Goal: Communication & Community: Connect with others

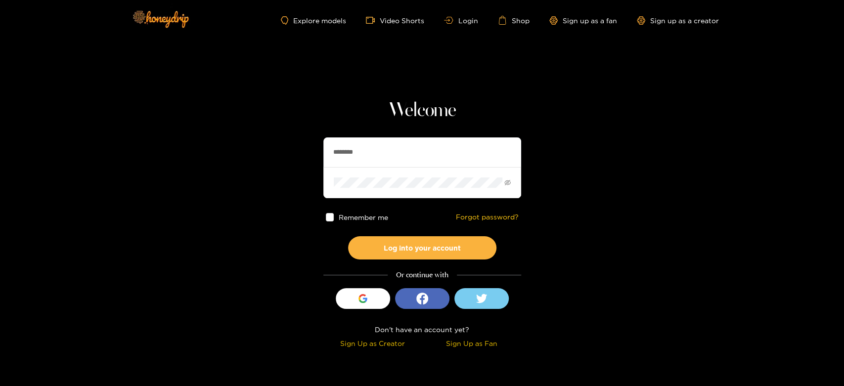
drag, startPoint x: 396, startPoint y: 157, endPoint x: 347, endPoint y: 157, distance: 49.9
click at [312, 155] on section "Welcome ******** Remember me Forgot password? Log into your account Or continue…" at bounding box center [422, 176] width 844 height 352
paste input "***"
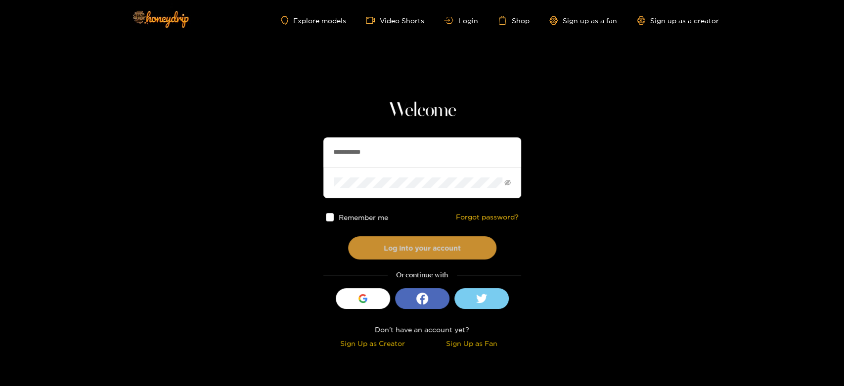
type input "**********"
click at [418, 243] on button "Log into your account" at bounding box center [422, 247] width 148 height 23
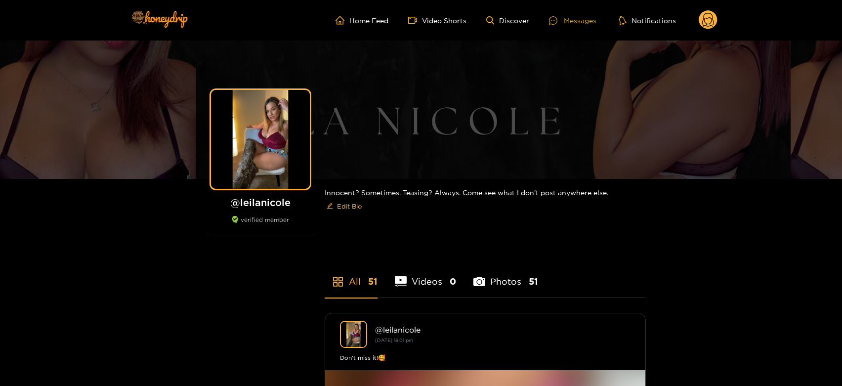
click at [569, 15] on div "Messages" at bounding box center [572, 20] width 47 height 11
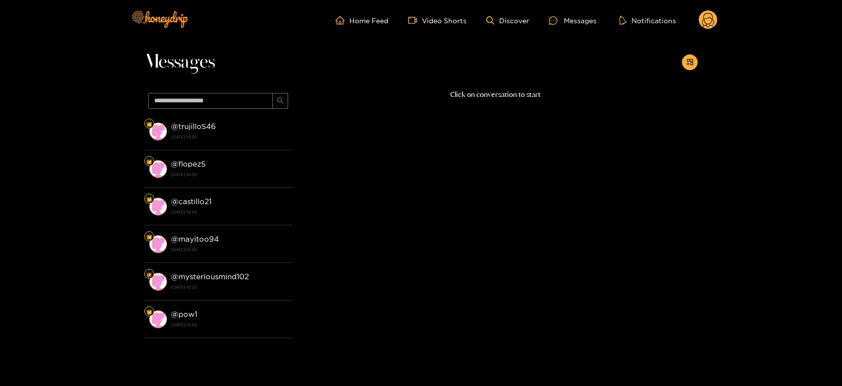
click at [230, 113] on li "@ trujillo546 28 August 2025 10:50" at bounding box center [218, 132] width 148 height 38
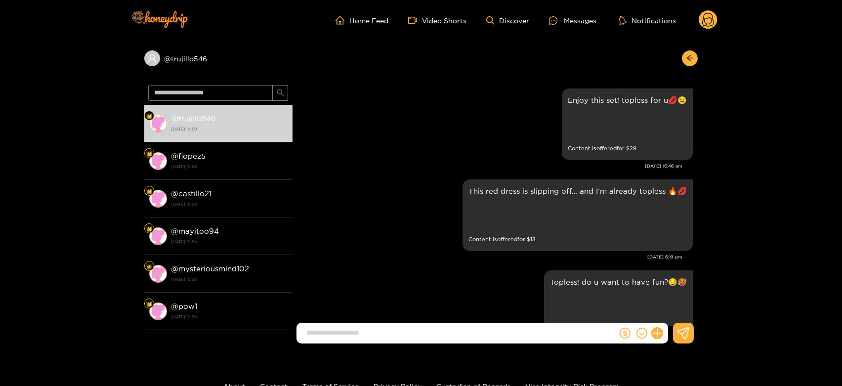
scroll to position [2296, 0]
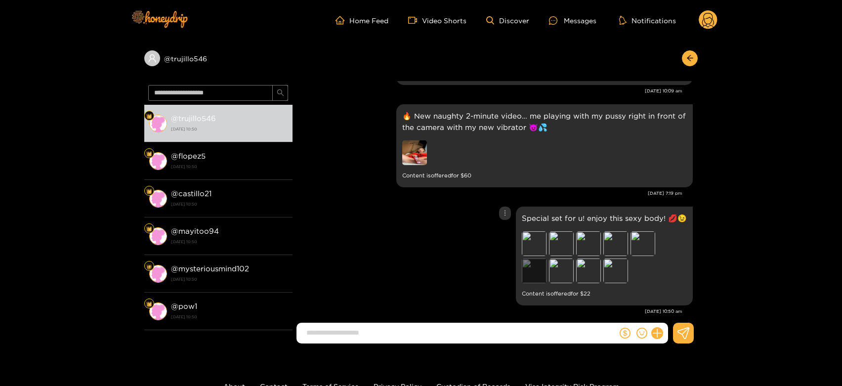
click at [534, 259] on div "Preview" at bounding box center [534, 271] width 25 height 25
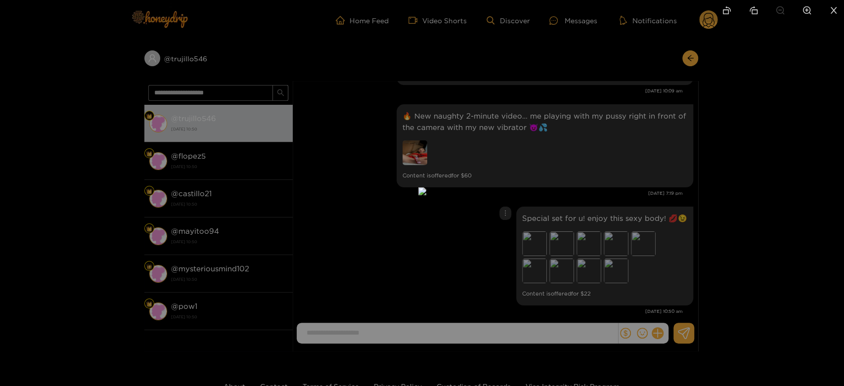
click at [631, 234] on div at bounding box center [422, 193] width 844 height 386
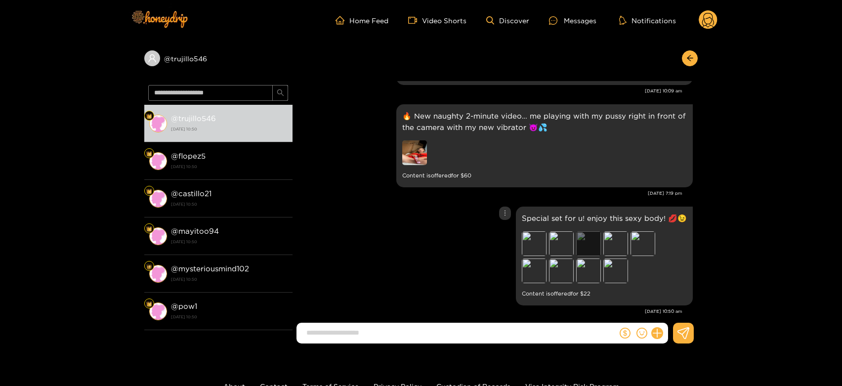
click at [597, 232] on div "Preview" at bounding box center [588, 243] width 25 height 25
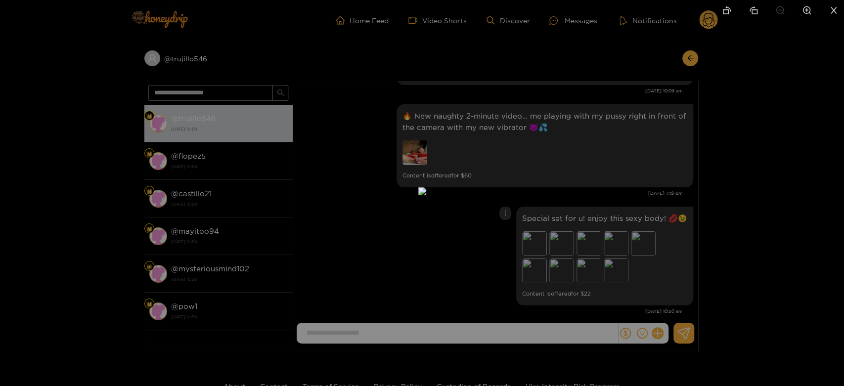
click at [609, 264] on div at bounding box center [422, 193] width 844 height 386
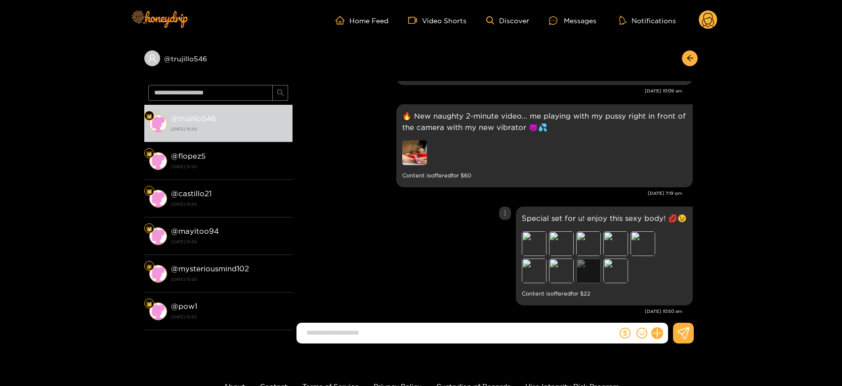
click at [584, 263] on div "Preview" at bounding box center [588, 271] width 25 height 25
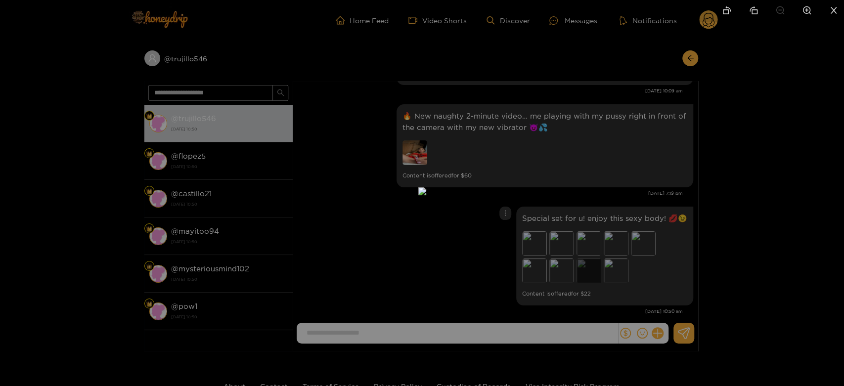
click at [584, 263] on div at bounding box center [422, 193] width 844 height 386
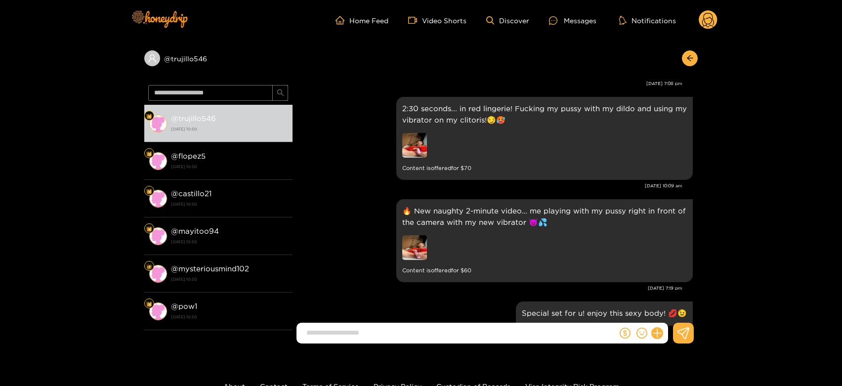
scroll to position [2199, 0]
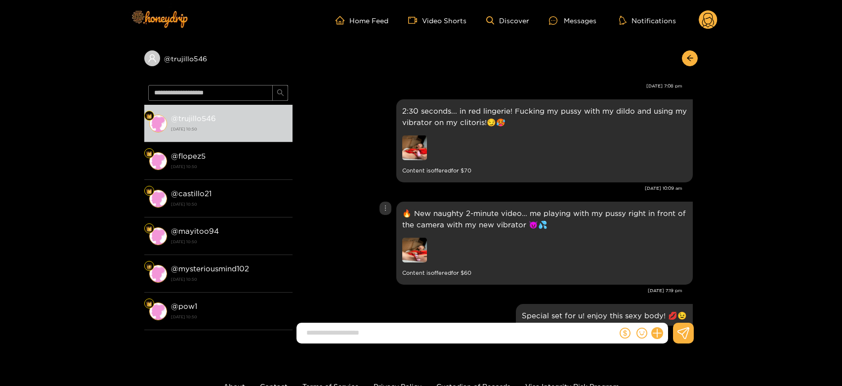
click at [420, 239] on img at bounding box center [414, 250] width 25 height 25
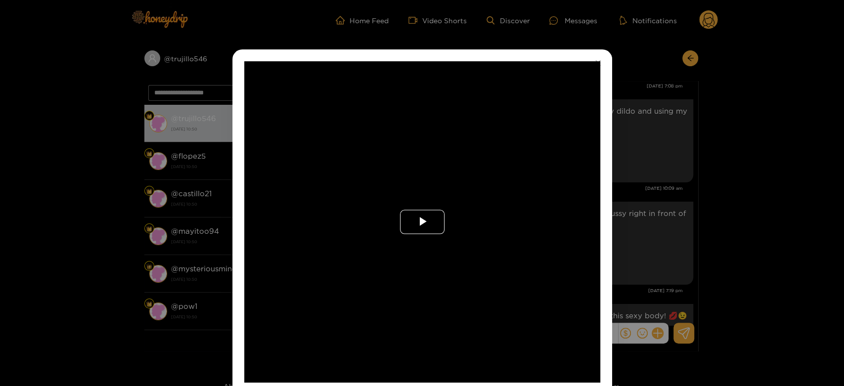
click at [422, 222] on span "Video Player" at bounding box center [422, 222] width 0 height 0
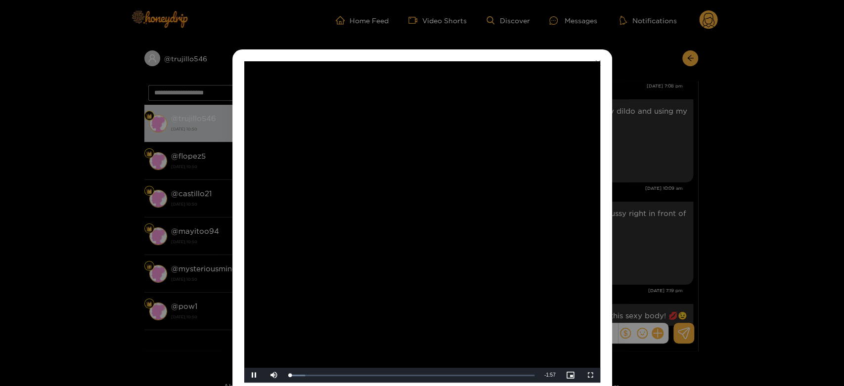
click at [442, 223] on video "Video Player" at bounding box center [422, 221] width 356 height 321
click at [668, 213] on div "**********" at bounding box center [422, 193] width 844 height 386
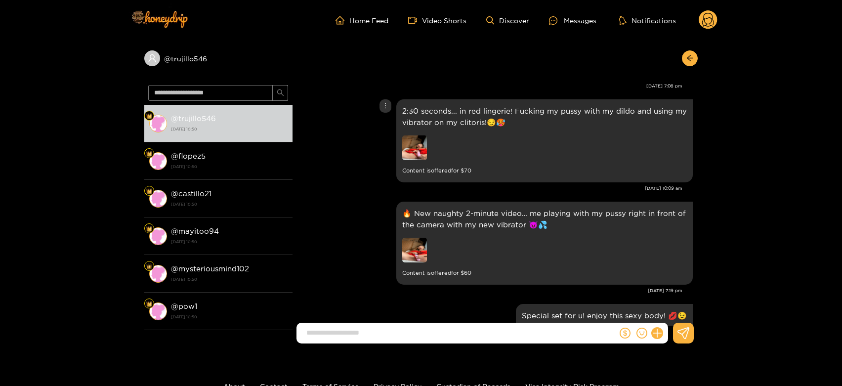
click at [419, 140] on img at bounding box center [414, 147] width 25 height 25
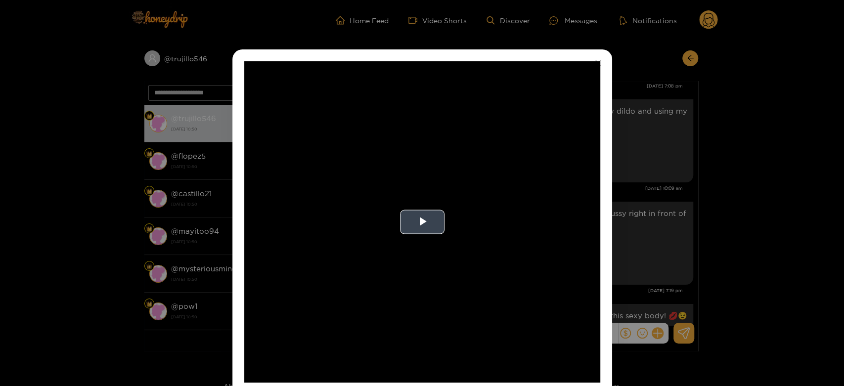
click at [419, 196] on video "Video Player" at bounding box center [422, 221] width 356 height 321
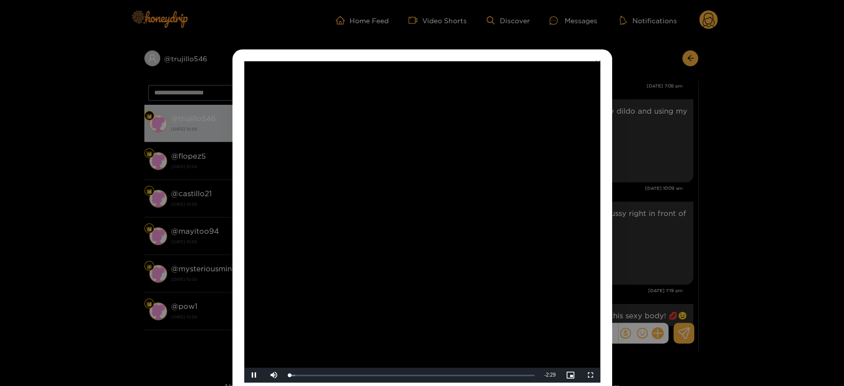
click at [419, 196] on video "Video Player" at bounding box center [422, 221] width 356 height 321
click at [666, 195] on div "**********" at bounding box center [422, 193] width 844 height 386
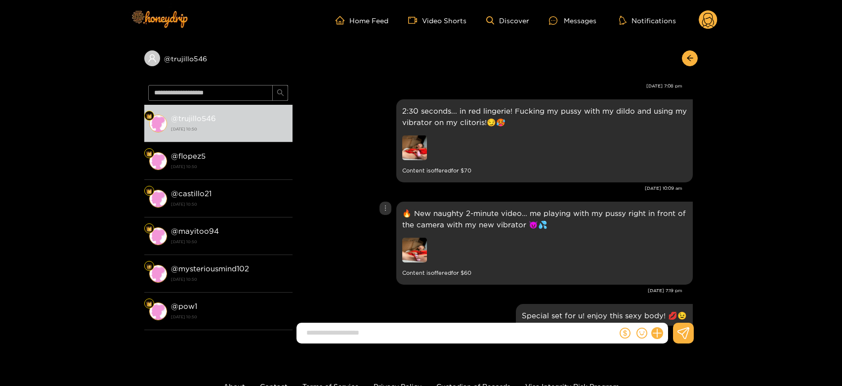
click at [421, 238] on img at bounding box center [414, 250] width 25 height 25
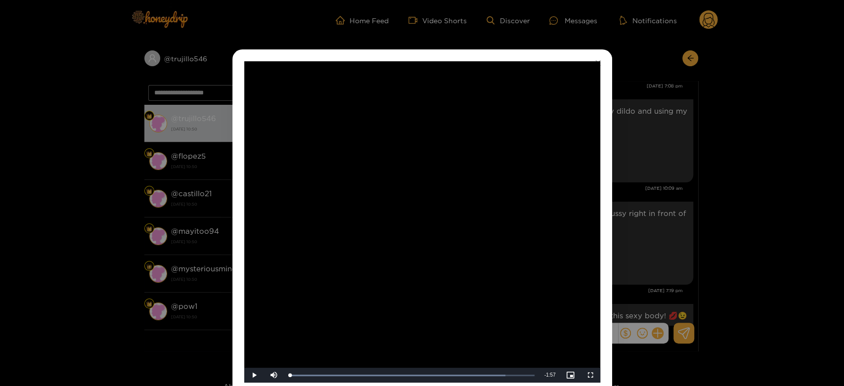
click at [674, 175] on div "**********" at bounding box center [422, 193] width 844 height 386
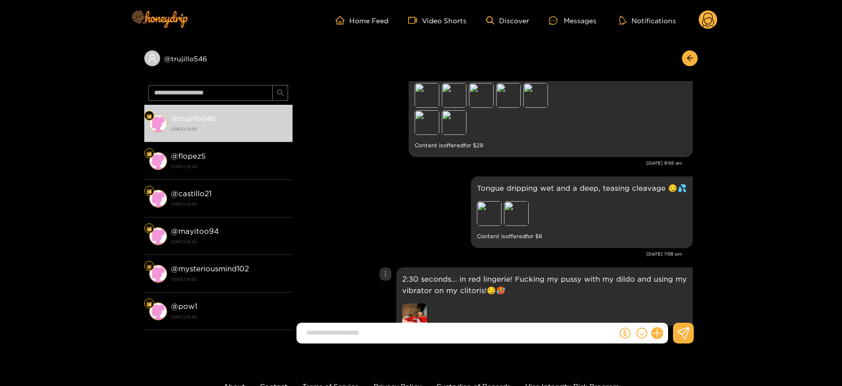
scroll to position [1984, 0]
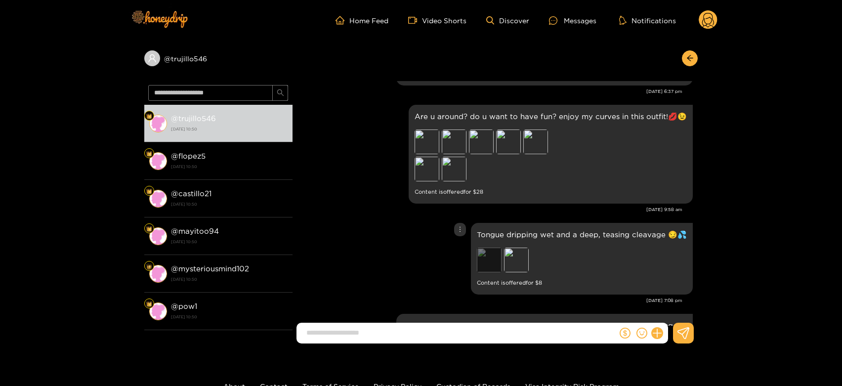
click at [494, 251] on div "Preview" at bounding box center [489, 260] width 25 height 25
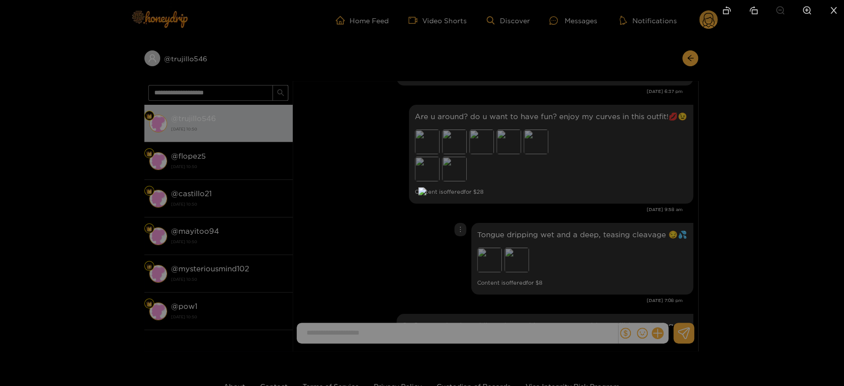
click at [619, 246] on div at bounding box center [422, 193] width 844 height 386
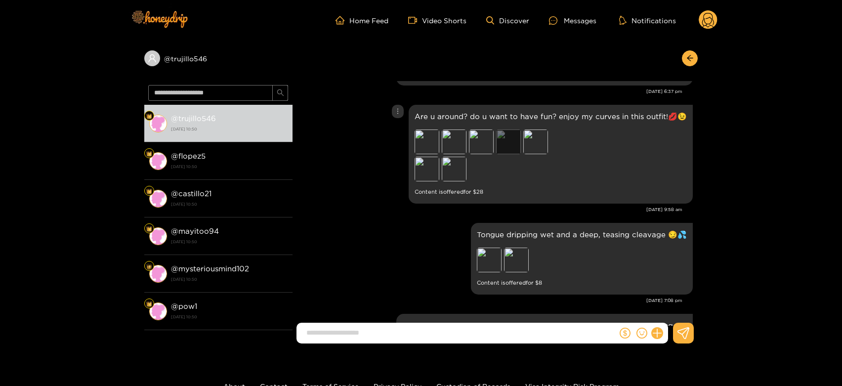
click at [501, 130] on div "Preview" at bounding box center [508, 142] width 25 height 25
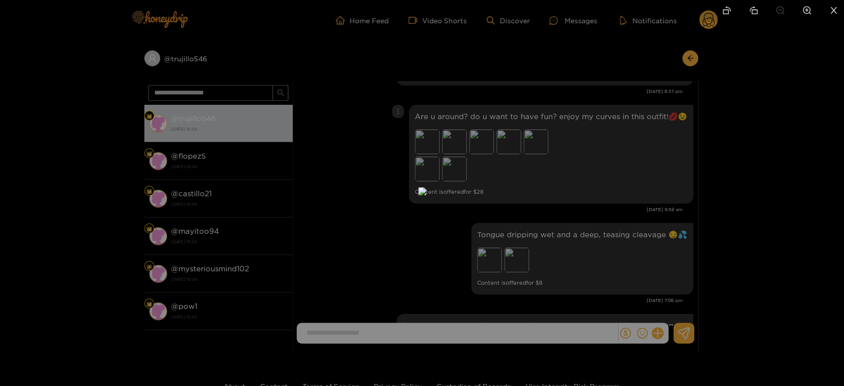
click at [589, 214] on div at bounding box center [422, 193] width 844 height 386
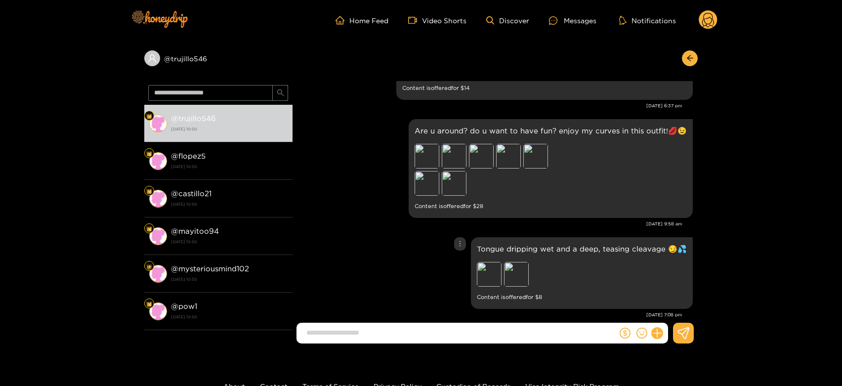
scroll to position [1969, 0]
click at [435, 177] on div "Preview" at bounding box center [427, 185] width 25 height 25
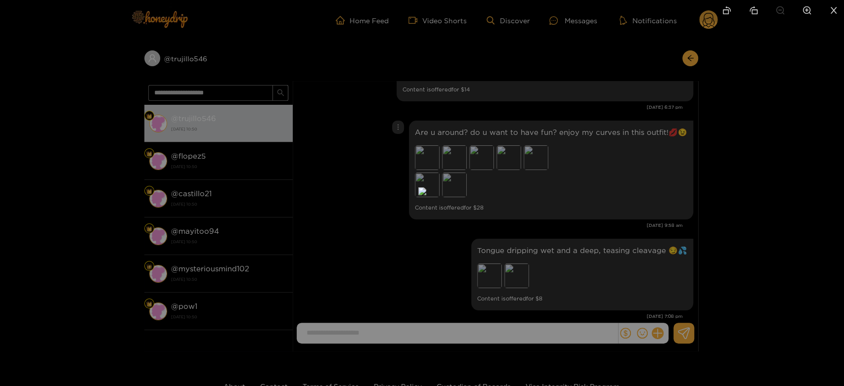
click at [583, 198] on div at bounding box center [422, 193] width 844 height 386
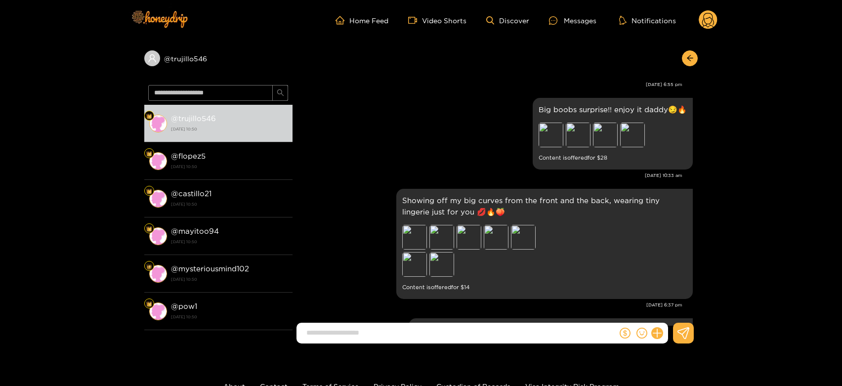
scroll to position [1767, 0]
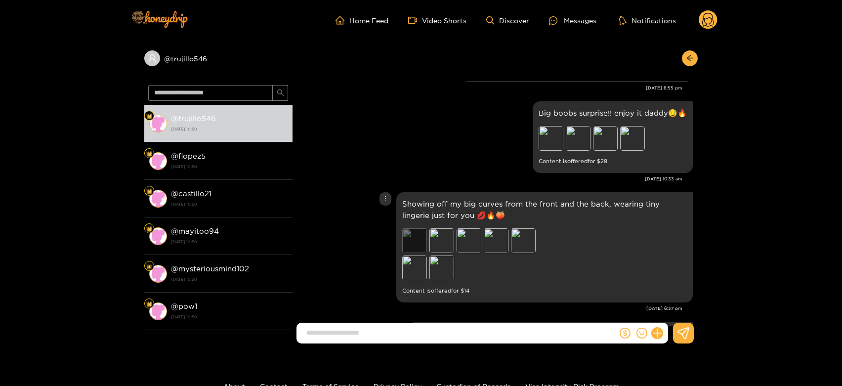
click at [409, 230] on div "Preview" at bounding box center [414, 240] width 25 height 25
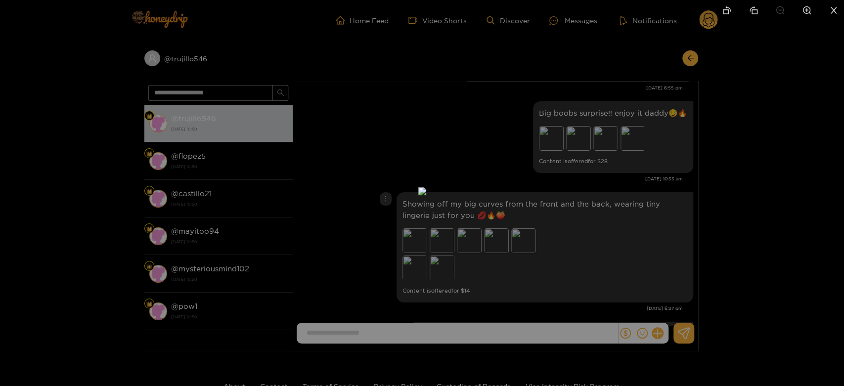
click at [606, 186] on div at bounding box center [422, 193] width 844 height 386
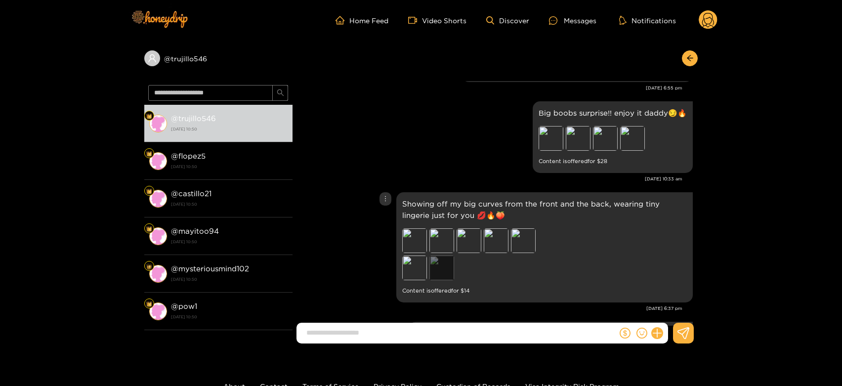
click at [443, 256] on div "Preview" at bounding box center [442, 268] width 25 height 25
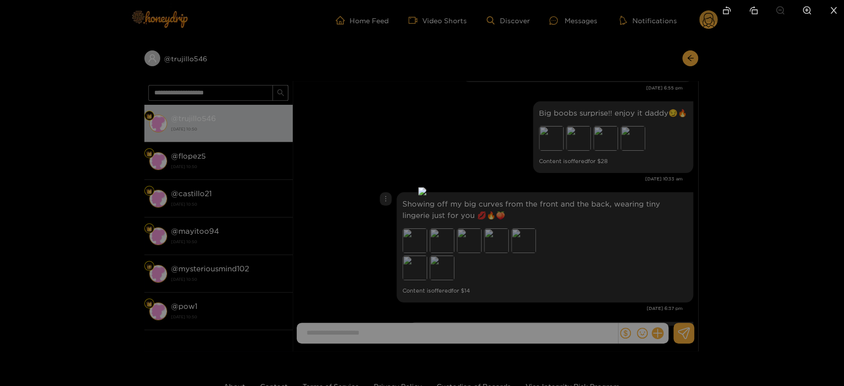
click at [619, 213] on div at bounding box center [422, 193] width 844 height 386
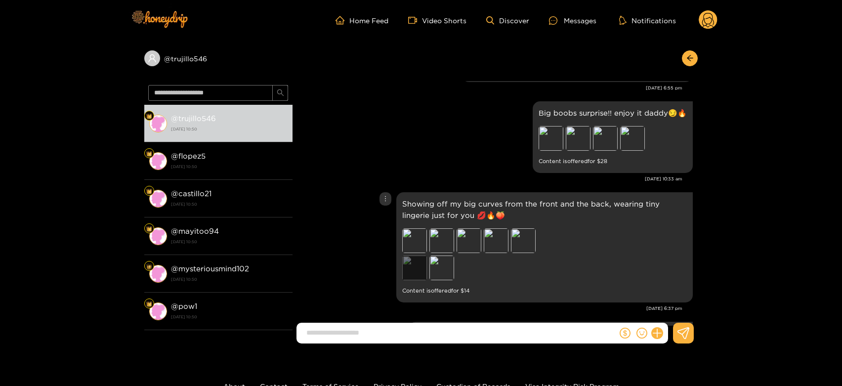
click at [408, 258] on div "Preview" at bounding box center [414, 268] width 25 height 25
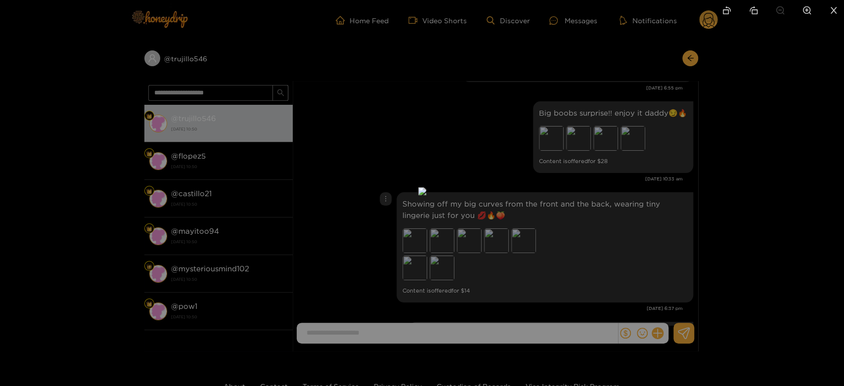
click at [580, 224] on div at bounding box center [422, 193] width 844 height 386
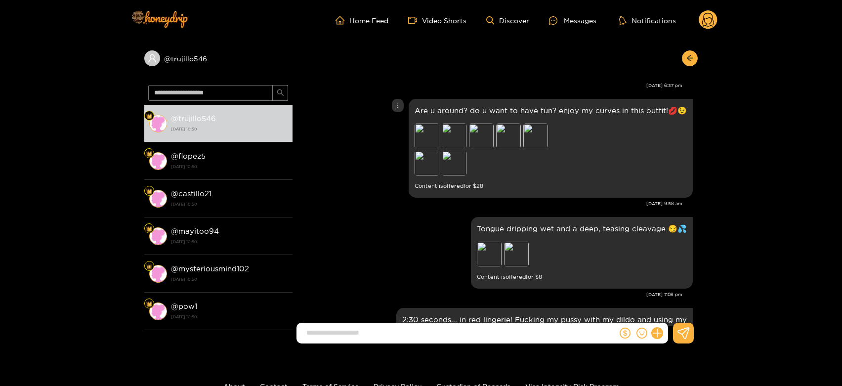
scroll to position [1991, 0]
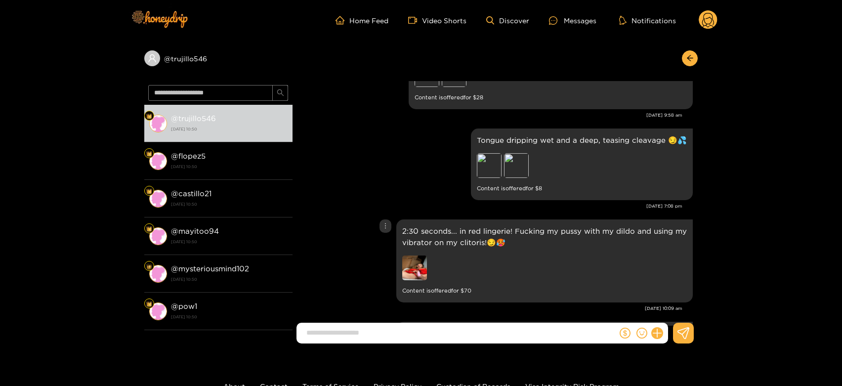
click at [370, 252] on div "2:30 seconds... in red lingerie! Fucking my pussy with my dildo and using my vi…" at bounding box center [496, 261] width 396 height 88
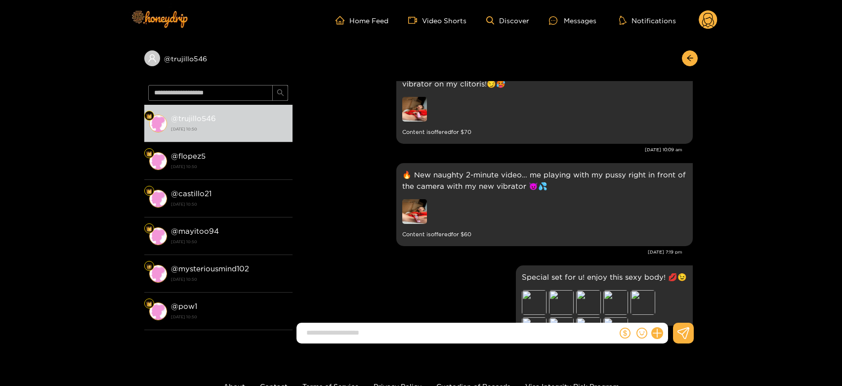
scroll to position [2244, 0]
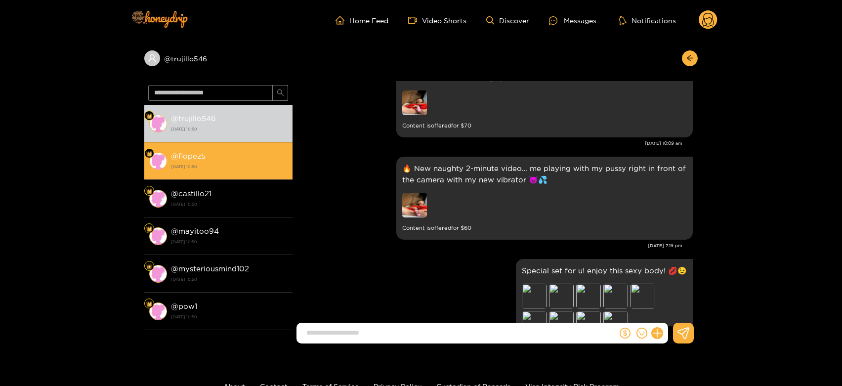
click at [252, 163] on strong "28 August 2025 10:50" at bounding box center [229, 166] width 117 height 9
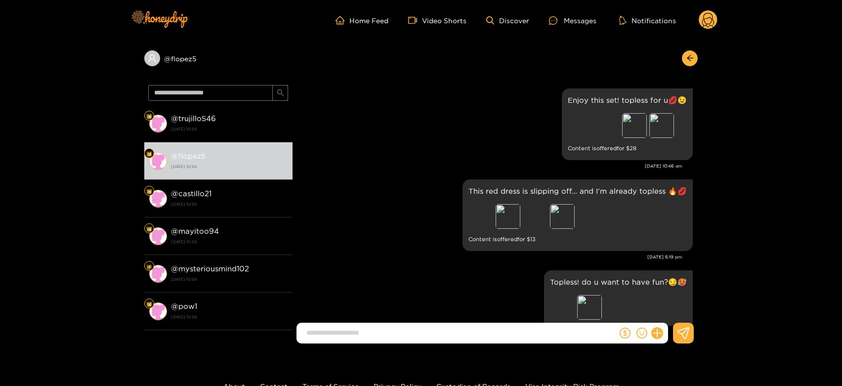
scroll to position [2296, 0]
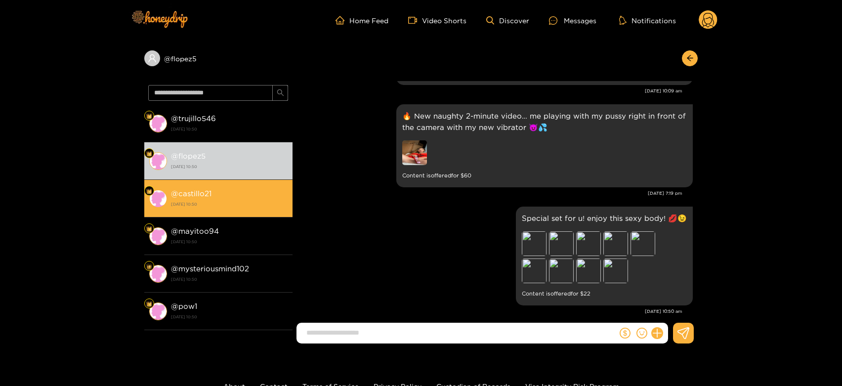
click at [210, 204] on strong "28 August 2025 10:50" at bounding box center [229, 204] width 117 height 9
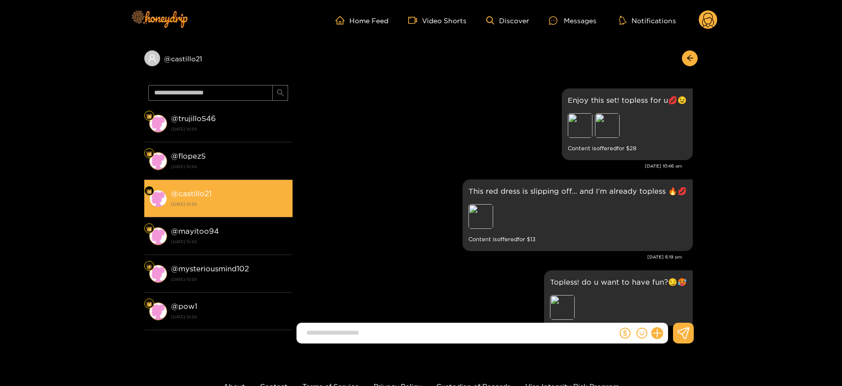
scroll to position [2296, 0]
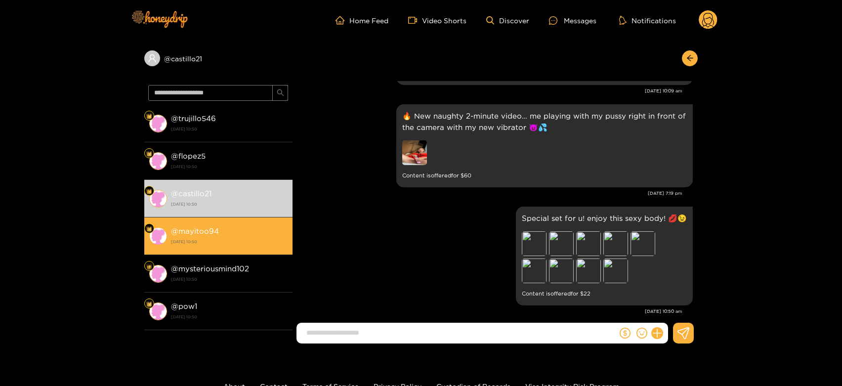
click at [216, 221] on li "@ mayitoo94 28 August 2025 10:50" at bounding box center [218, 237] width 148 height 38
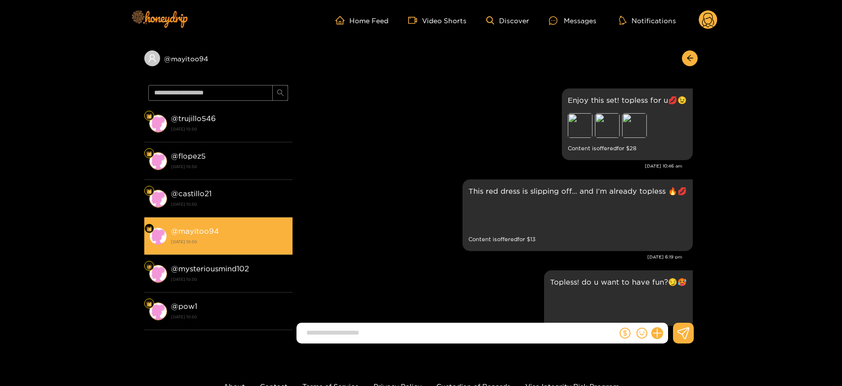
scroll to position [2296, 0]
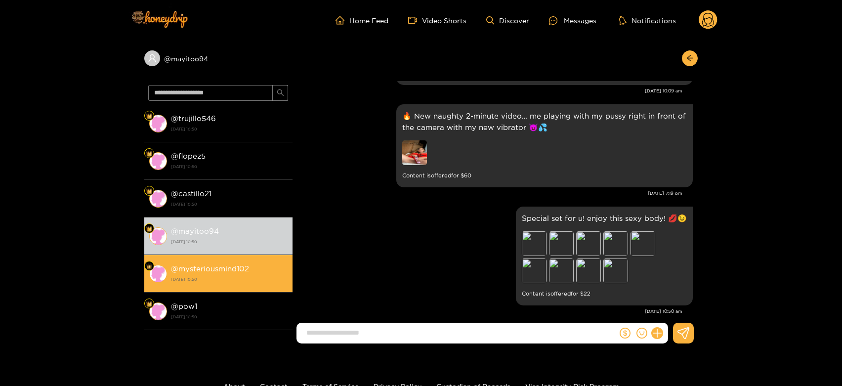
click at [221, 270] on strong "@ mysteriousmind102" at bounding box center [210, 268] width 78 height 8
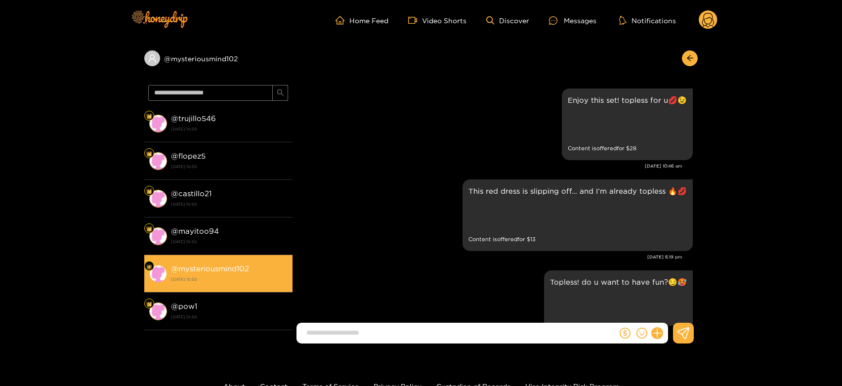
scroll to position [2296, 0]
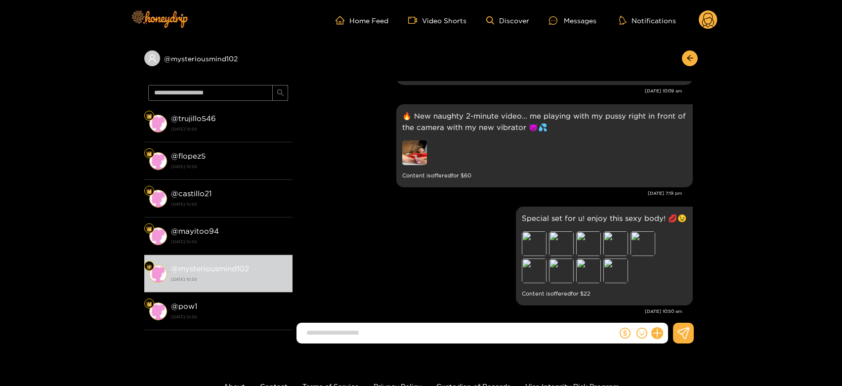
click at [714, 18] on circle at bounding box center [708, 19] width 19 height 19
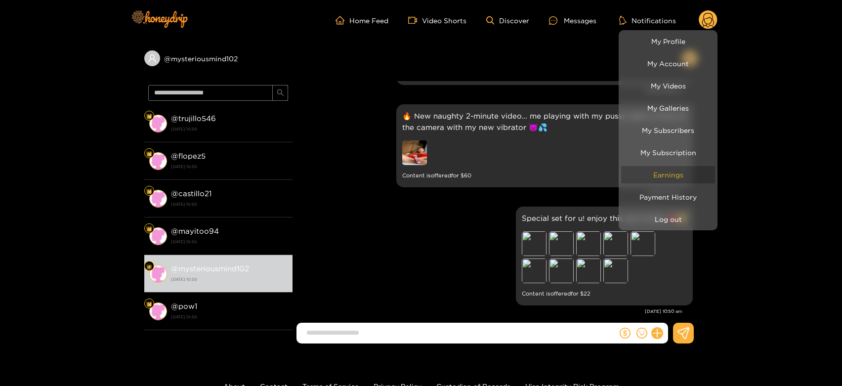
click at [651, 177] on link "Earnings" at bounding box center [668, 174] width 94 height 17
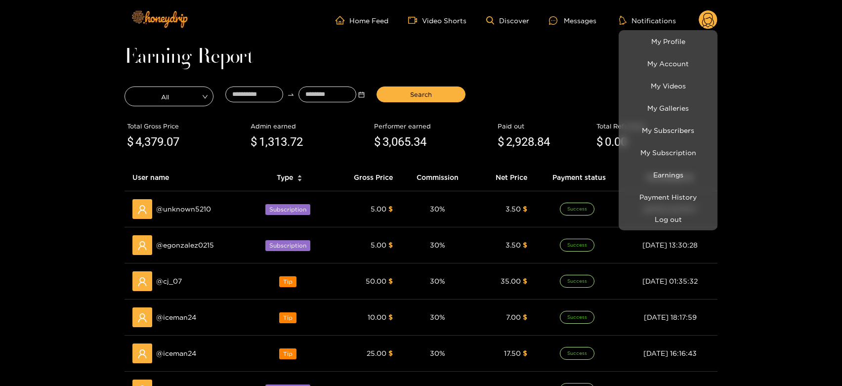
click at [172, 277] on div at bounding box center [421, 193] width 842 height 386
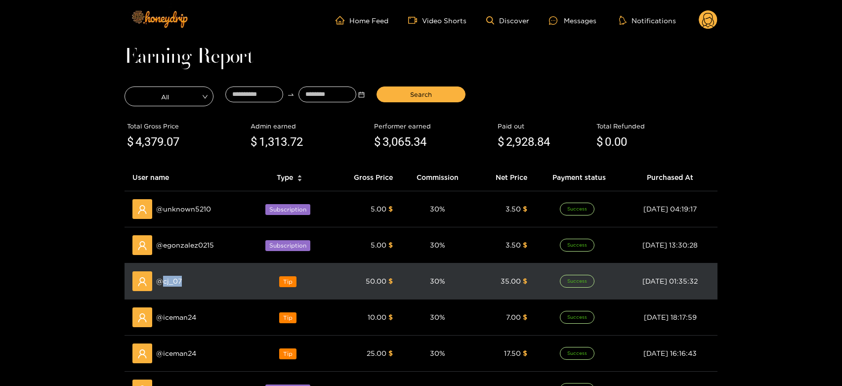
copy span "cj_07"
click at [172, 277] on span "@ cj_07" at bounding box center [169, 281] width 26 height 11
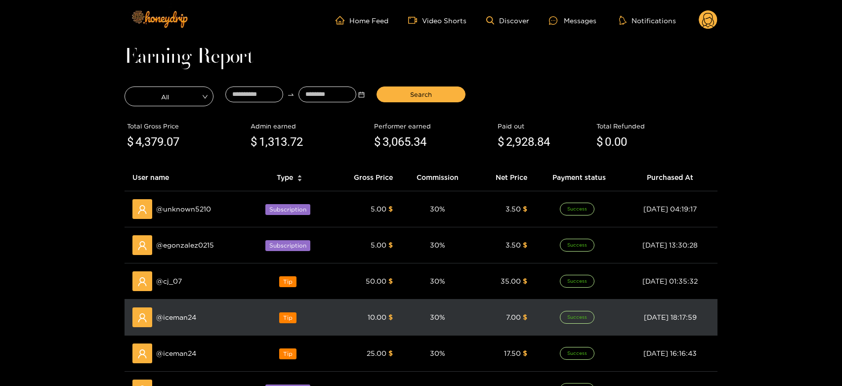
click at [176, 313] on span "@ iceman24" at bounding box center [176, 317] width 40 height 11
copy span "iceman24"
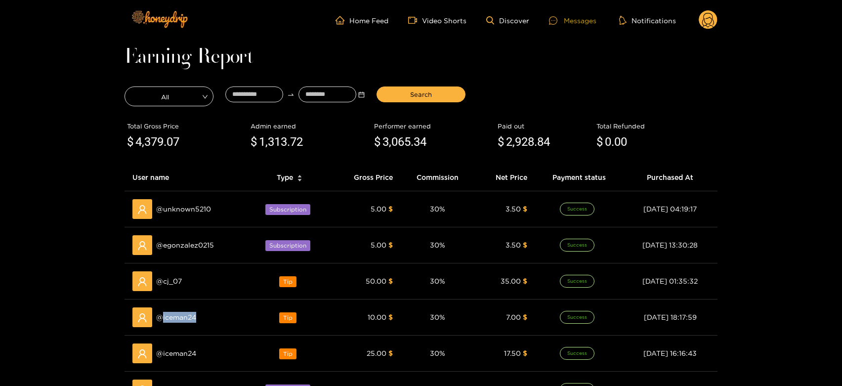
click at [580, 23] on div "Messages" at bounding box center [572, 20] width 47 height 11
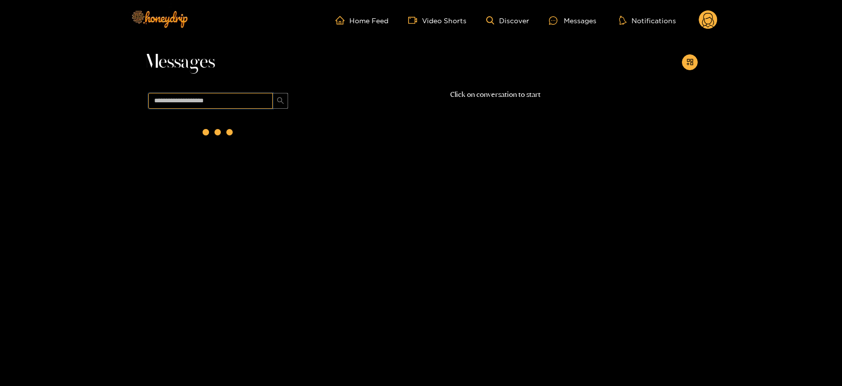
click at [239, 104] on input "text" at bounding box center [210, 101] width 125 height 16
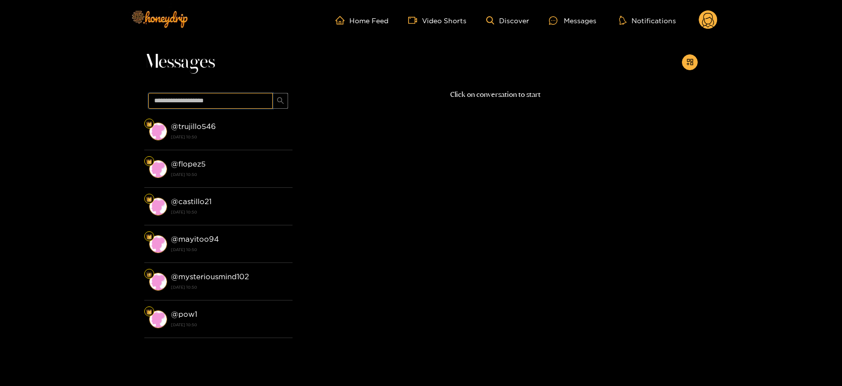
paste input "********"
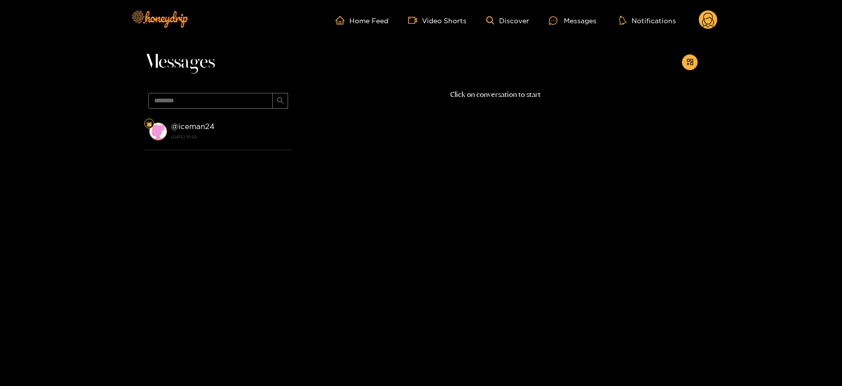
click at [230, 127] on div "@ iceman24 28 August 2025 10:50" at bounding box center [229, 131] width 117 height 22
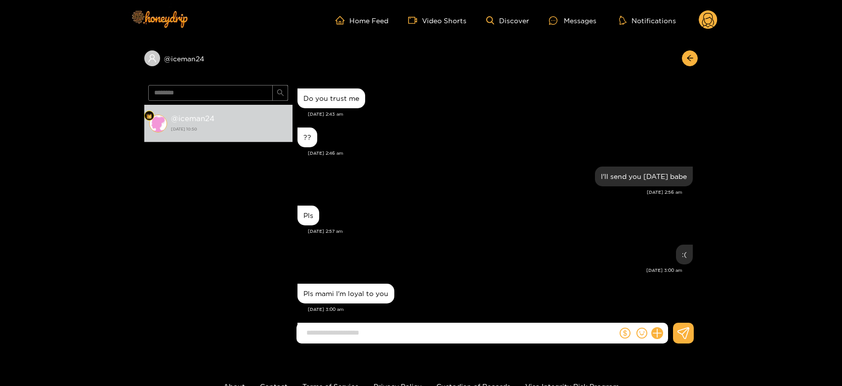
scroll to position [1578, 0]
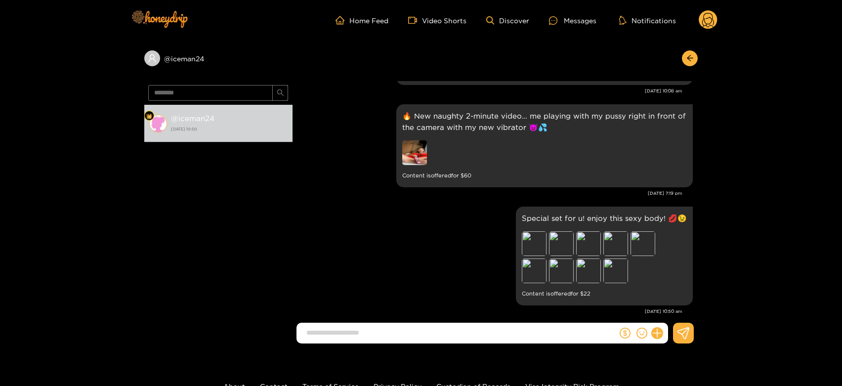
click at [72, 219] on div "@ iceman24 ******** @ iceman24 28 August 2025 10:50 Izec Melendrez Do you trust…" at bounding box center [421, 196] width 842 height 311
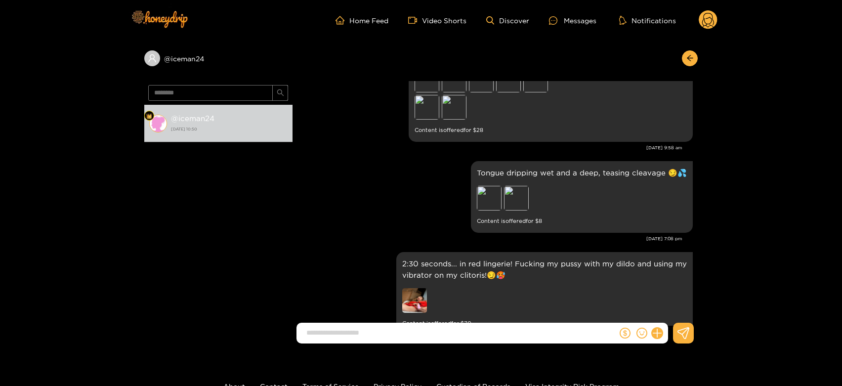
scroll to position [1213, 0]
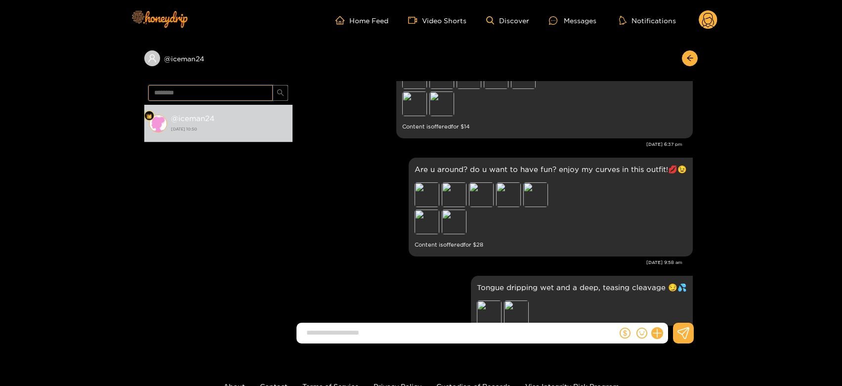
click at [223, 92] on input "********" at bounding box center [210, 93] width 125 height 16
paste input "text"
type input "*****"
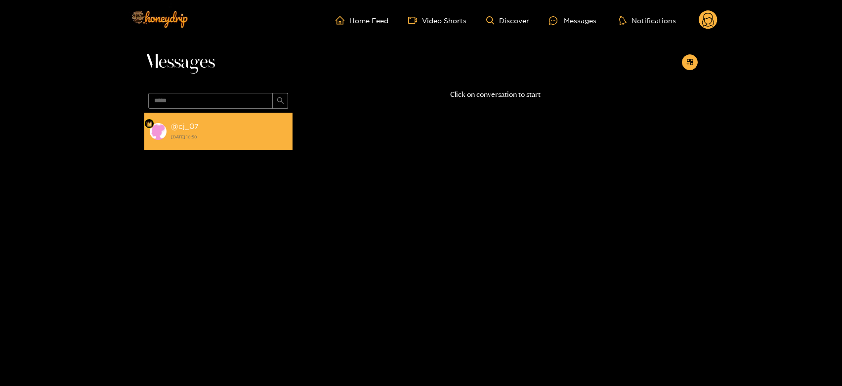
click at [235, 138] on strong "28 August 2025 10:50" at bounding box center [229, 136] width 117 height 9
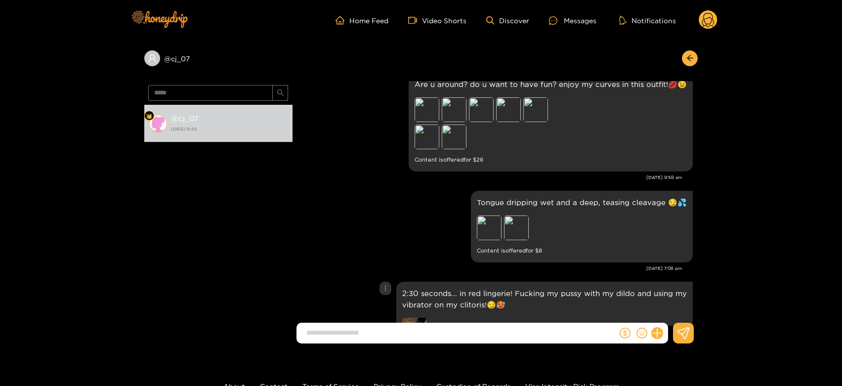
scroll to position [1677, 0]
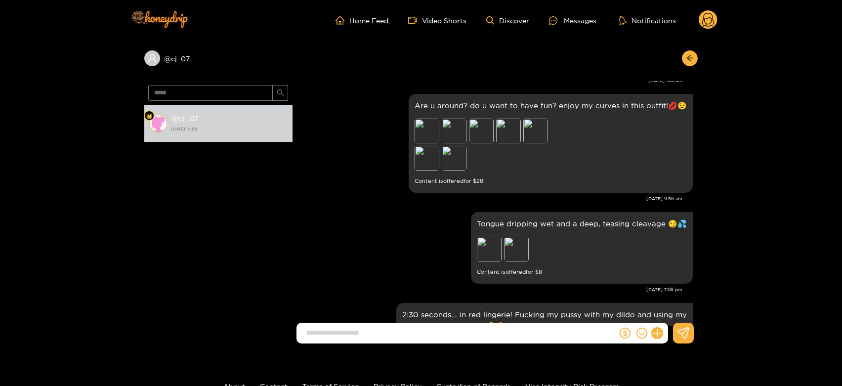
click at [712, 26] on circle at bounding box center [708, 19] width 19 height 19
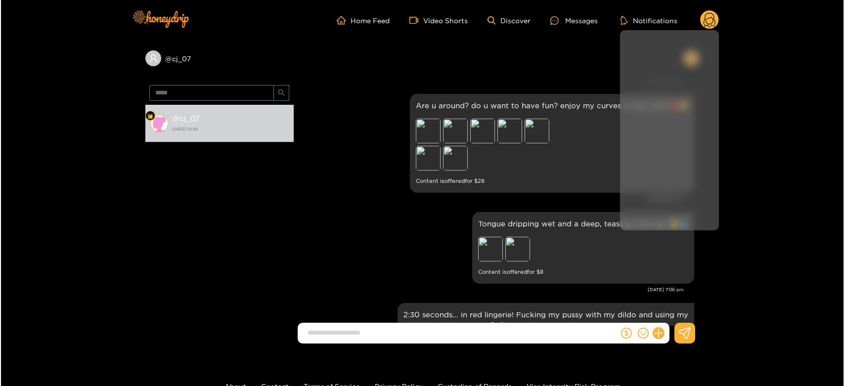
scroll to position [1978, 0]
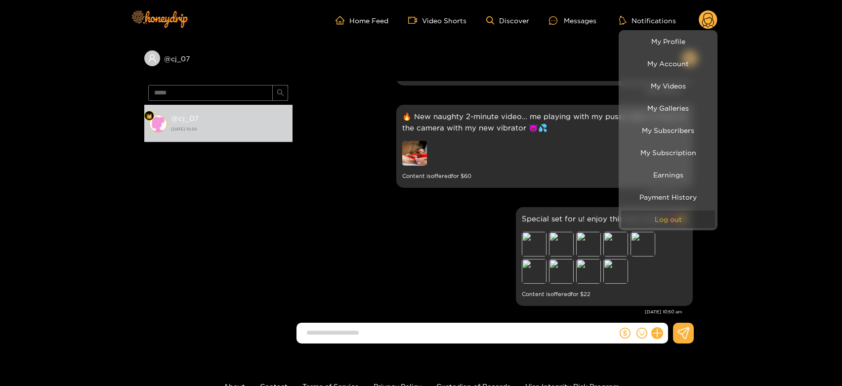
click at [636, 216] on button "Log out" at bounding box center [668, 219] width 94 height 17
